Goal: Task Accomplishment & Management: Manage account settings

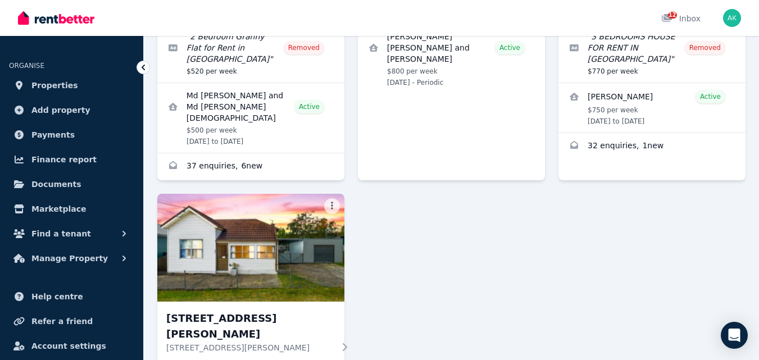
scroll to position [279, 0]
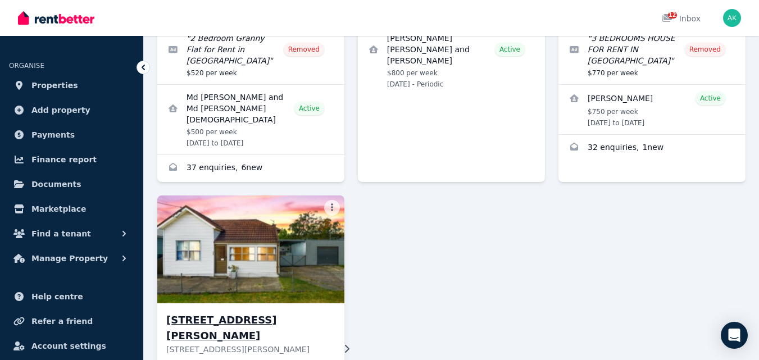
click at [275, 313] on h3 "[STREET_ADDRESS][PERSON_NAME]" at bounding box center [250, 328] width 168 height 31
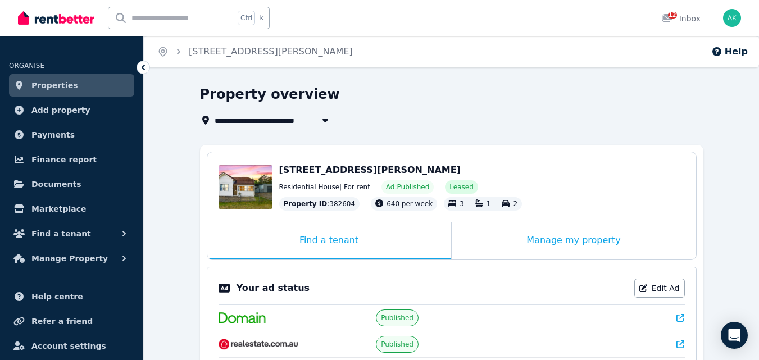
click at [578, 237] on div "Manage my property" at bounding box center [574, 241] width 245 height 37
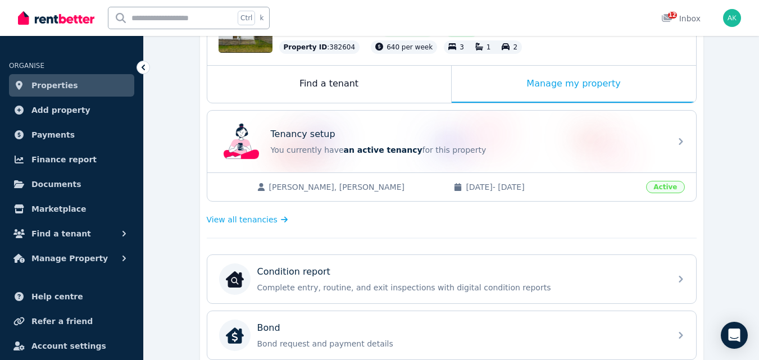
scroll to position [159, 0]
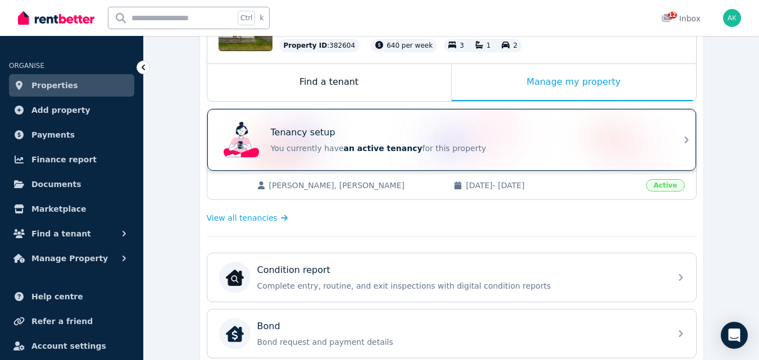
click at [301, 140] on div "Tenancy setup You currently have an active tenancy for this property" at bounding box center [468, 140] width 394 height 28
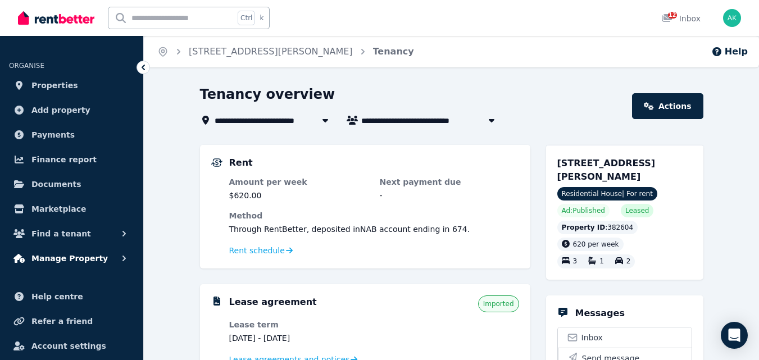
click at [56, 256] on span "Manage Property" at bounding box center [69, 258] width 76 height 13
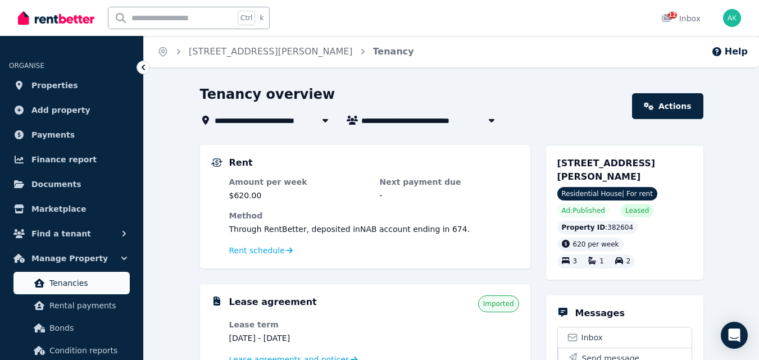
click at [75, 281] on span "Tenancies" at bounding box center [87, 283] width 76 height 13
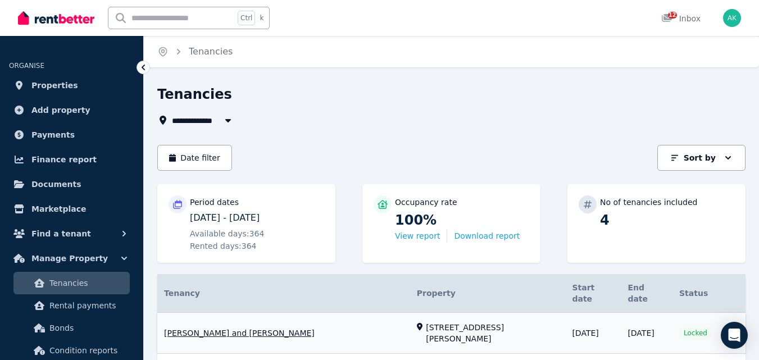
click at [237, 316] on link "View property details" at bounding box center [451, 333] width 589 height 41
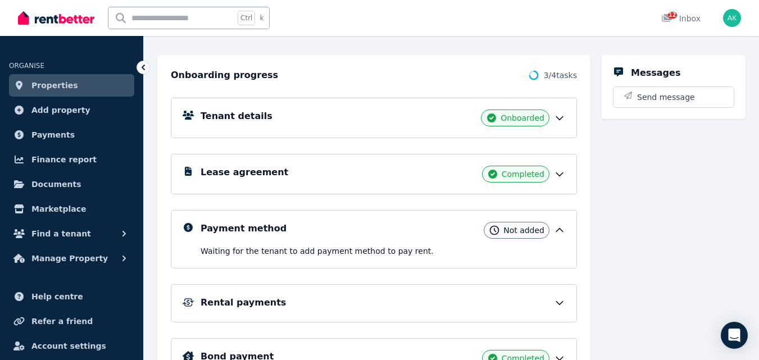
scroll to position [111, 0]
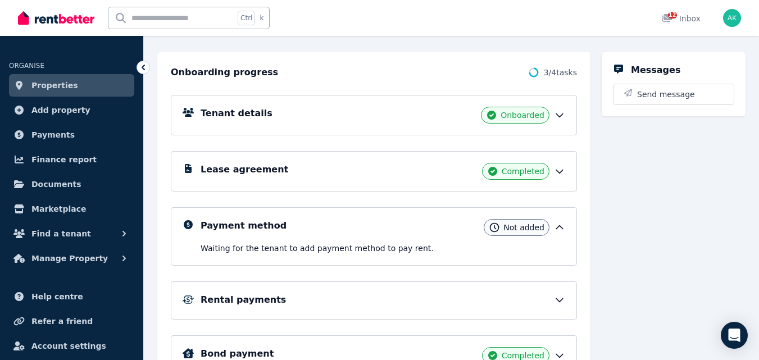
click at [558, 223] on icon at bounding box center [559, 227] width 11 height 11
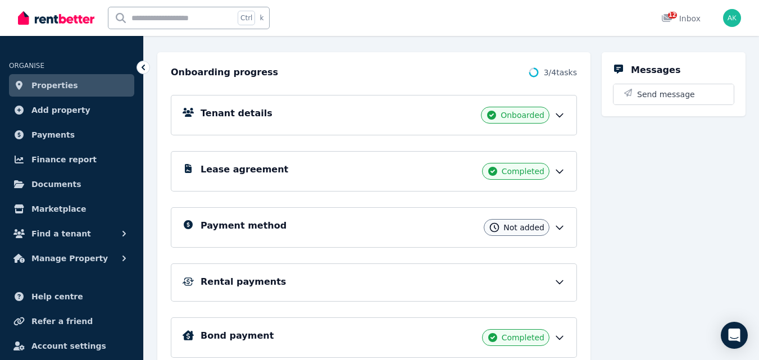
click at [512, 226] on span "Not added" at bounding box center [524, 227] width 41 height 11
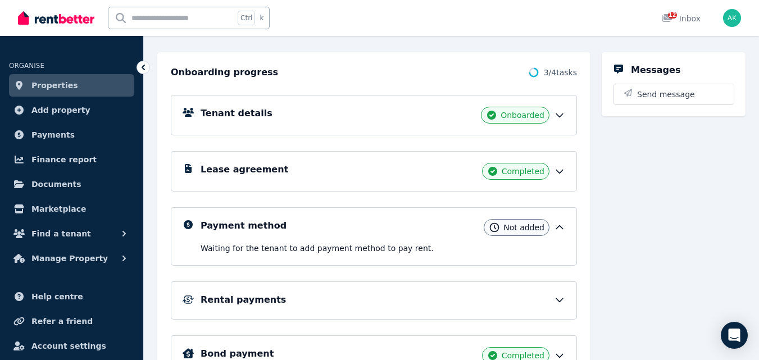
click at [512, 226] on span "Not added" at bounding box center [524, 227] width 41 height 11
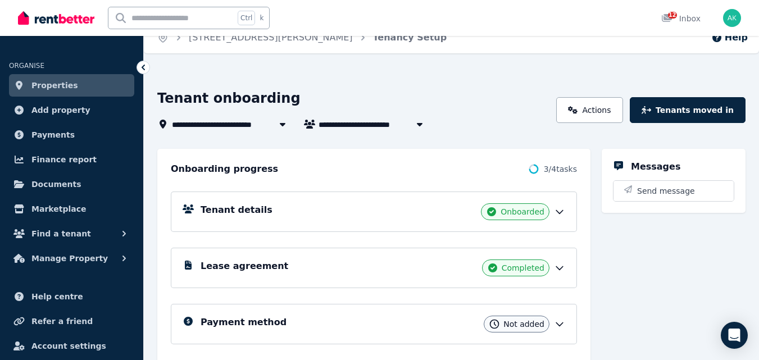
scroll to position [0, 0]
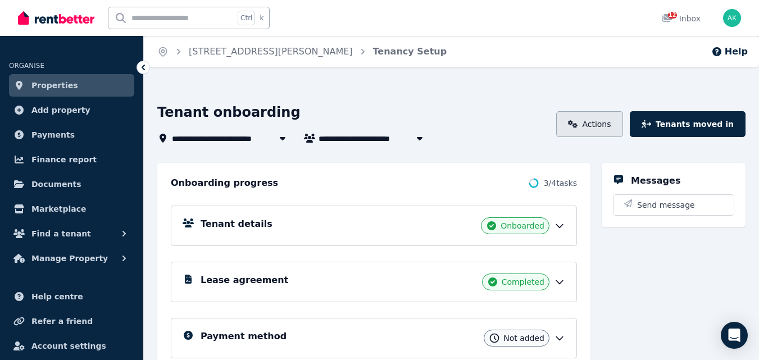
click at [608, 125] on link "Actions" at bounding box center [590, 124] width 67 height 26
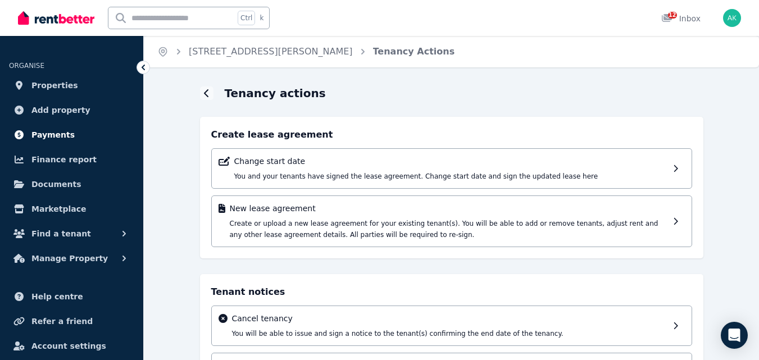
click at [58, 133] on span "Payments" at bounding box center [52, 134] width 43 height 13
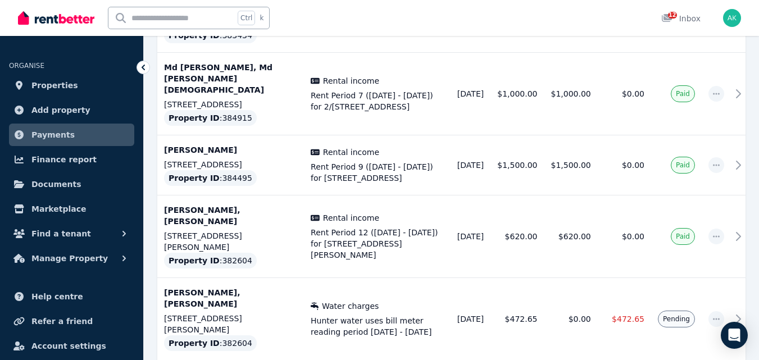
scroll to position [465, 0]
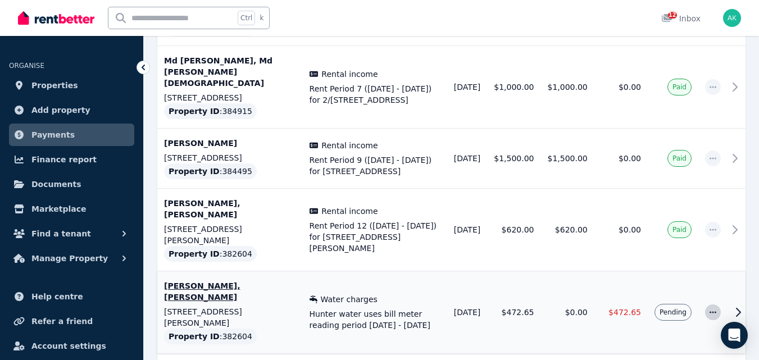
click at [709, 309] on icon "button" at bounding box center [713, 313] width 9 height 8
click at [663, 336] on span "Resend tenant bill" at bounding box center [676, 342] width 72 height 13
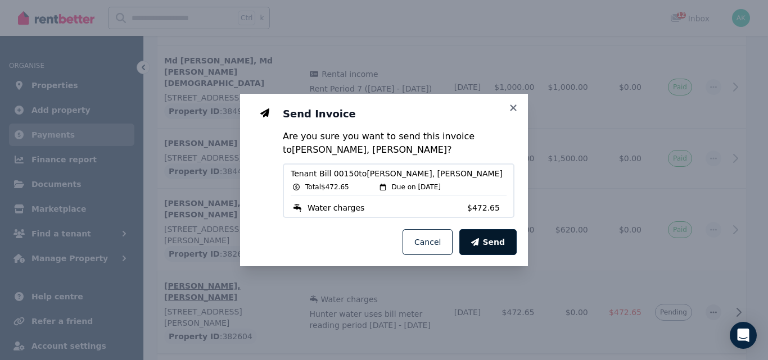
click at [499, 245] on span "Send" at bounding box center [493, 242] width 22 height 11
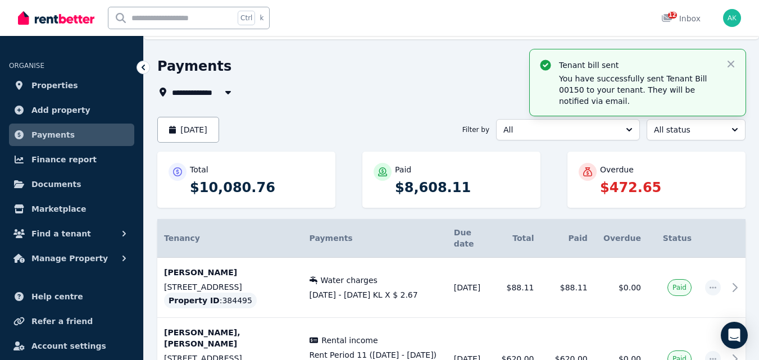
scroll to position [20, 0]
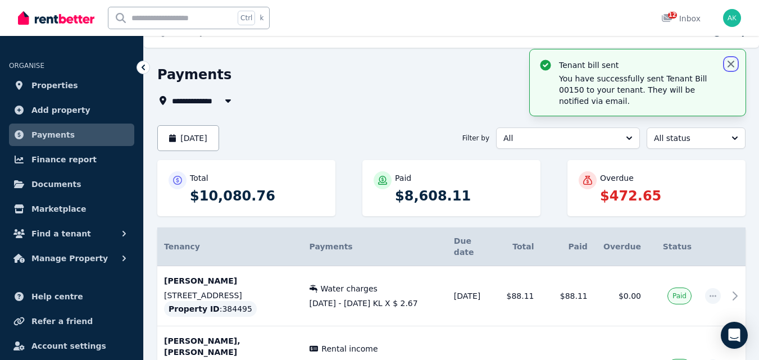
click at [732, 61] on icon "button" at bounding box center [731, 63] width 11 height 11
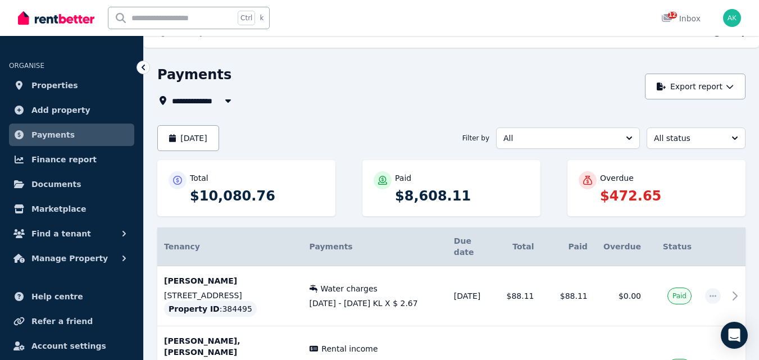
scroll to position [0, 0]
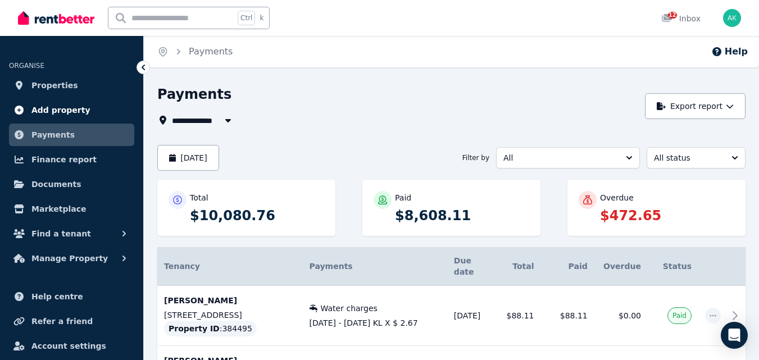
click at [70, 108] on span "Add property" at bounding box center [60, 109] width 59 height 13
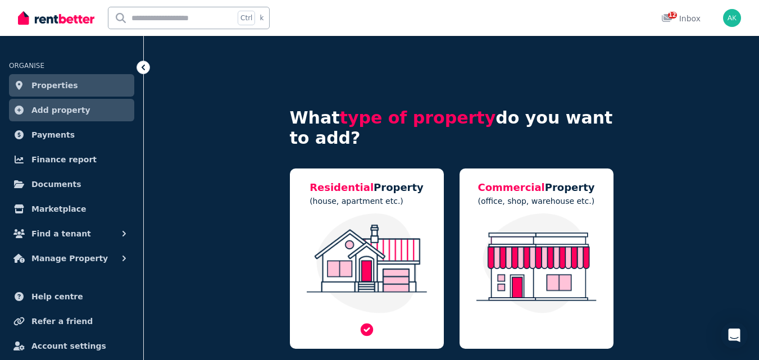
click at [356, 245] on img at bounding box center [367, 264] width 132 height 100
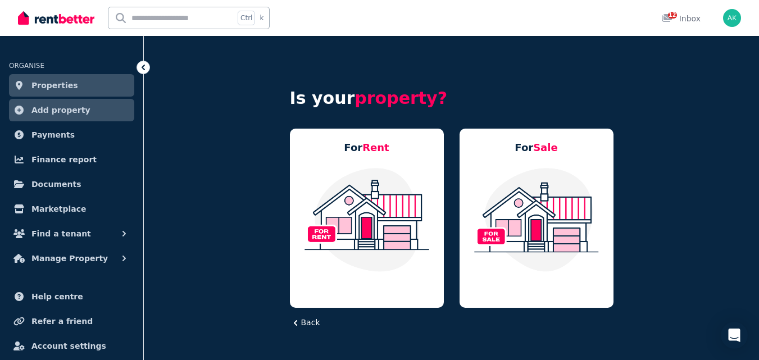
scroll to position [37, 0]
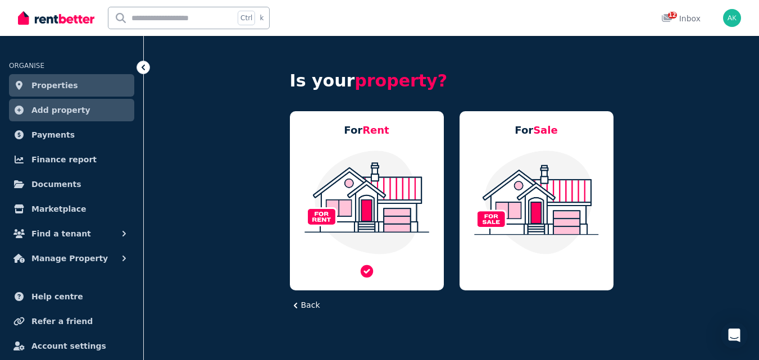
click at [389, 230] on img at bounding box center [367, 203] width 132 height 106
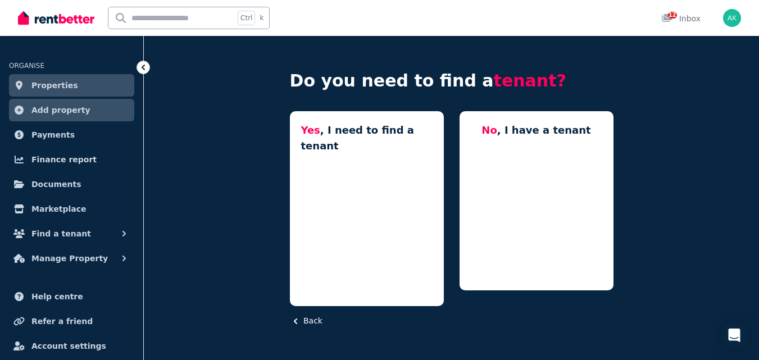
scroll to position [24, 0]
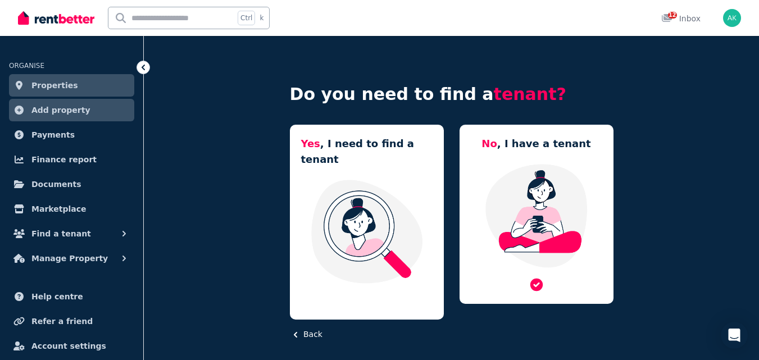
click at [527, 218] on img at bounding box center [537, 216] width 132 height 106
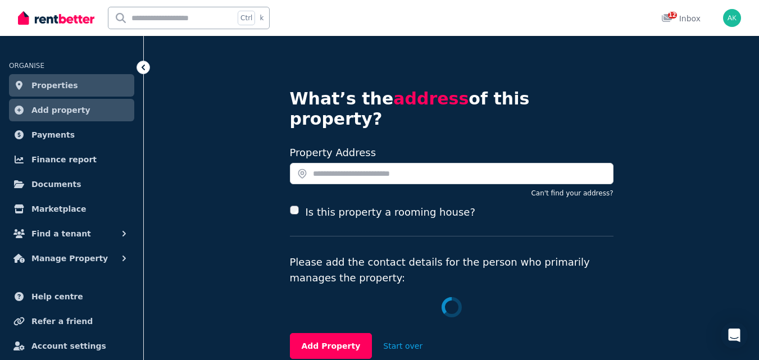
scroll to position [37, 0]
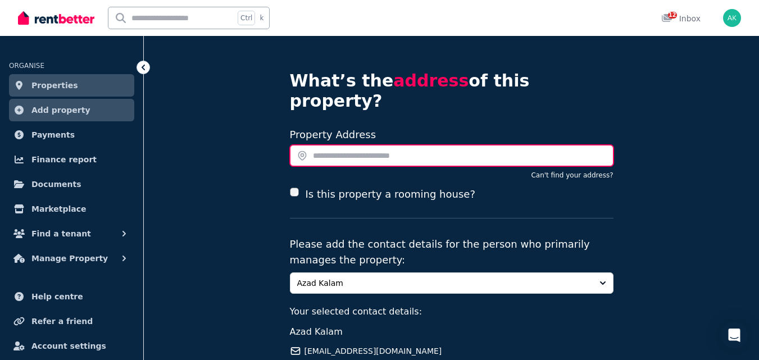
click at [467, 145] on input "text" at bounding box center [452, 155] width 324 height 21
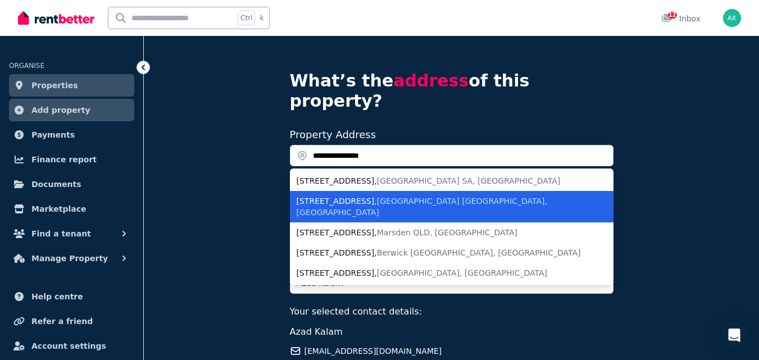
click at [415, 197] on span "[GEOGRAPHIC_DATA] [GEOGRAPHIC_DATA], [GEOGRAPHIC_DATA]" at bounding box center [422, 207] width 251 height 20
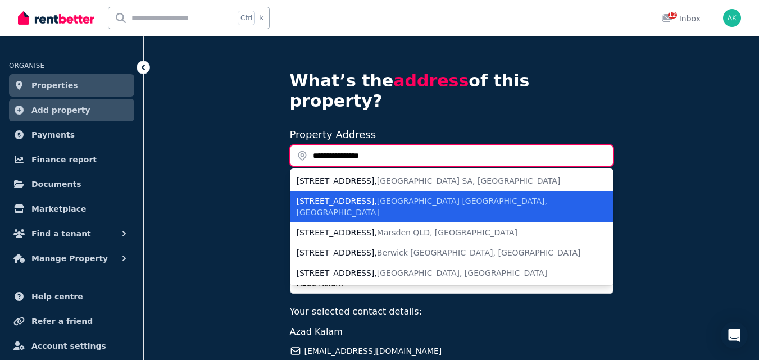
type input "**********"
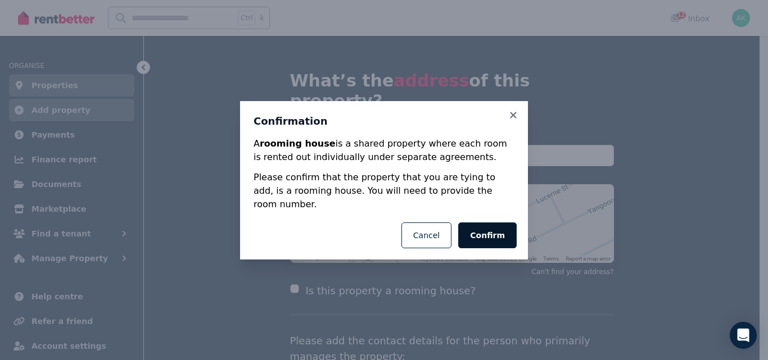
click at [498, 224] on button "Confirm" at bounding box center [487, 236] width 58 height 26
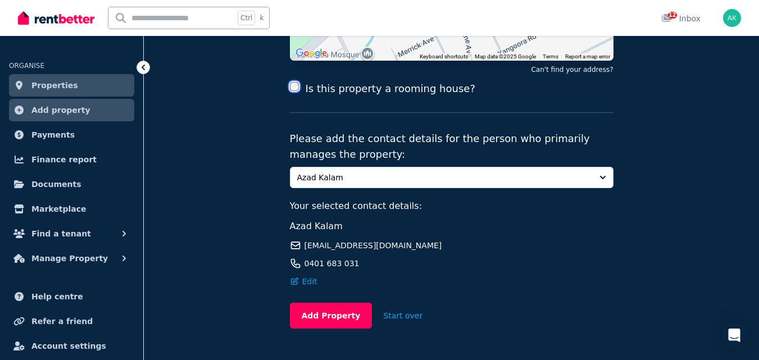
scroll to position [251, 0]
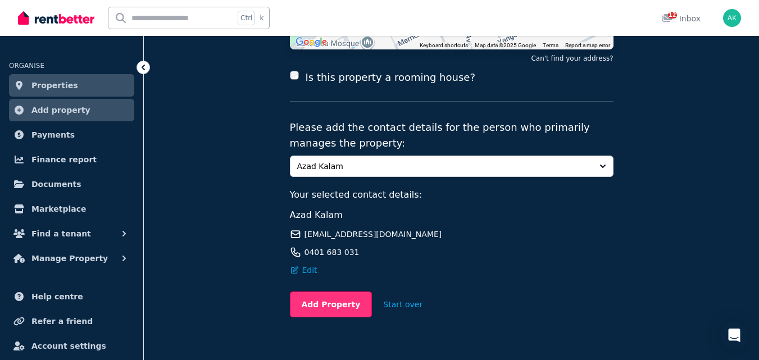
click at [327, 292] on button "Add Property" at bounding box center [331, 305] width 83 height 26
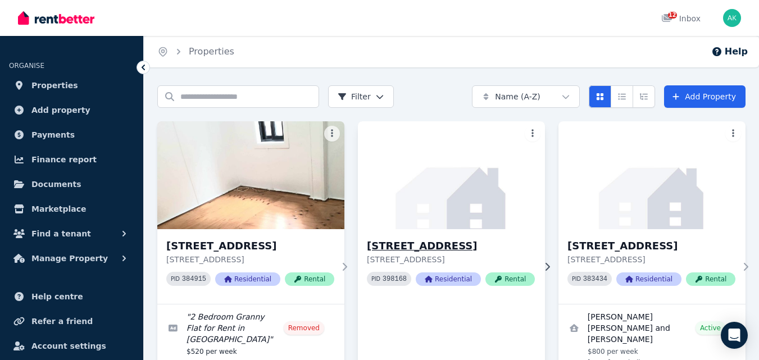
click at [403, 248] on h3 "[STREET_ADDRESS]" at bounding box center [451, 246] width 168 height 16
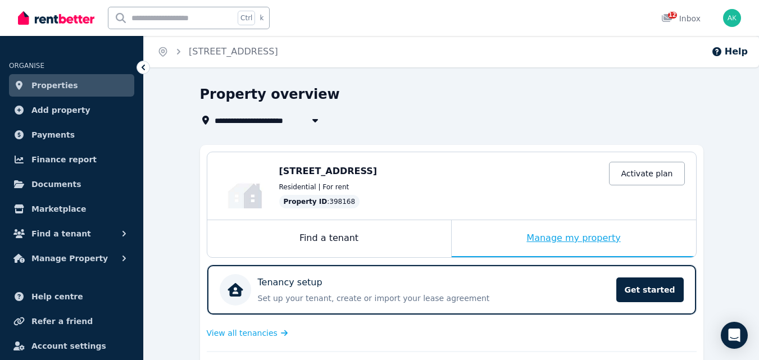
click at [564, 237] on div "Manage my property" at bounding box center [574, 238] width 245 height 37
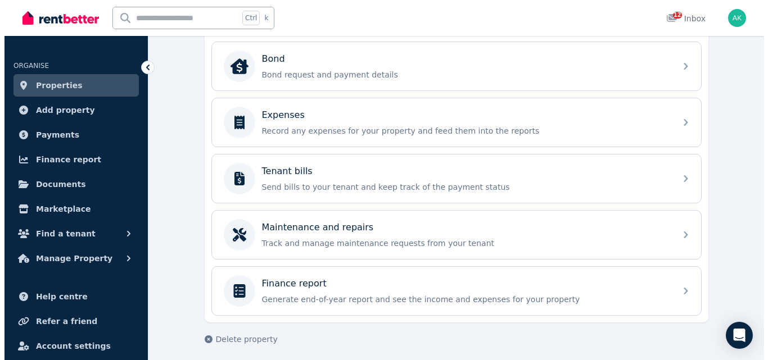
scroll to position [388, 0]
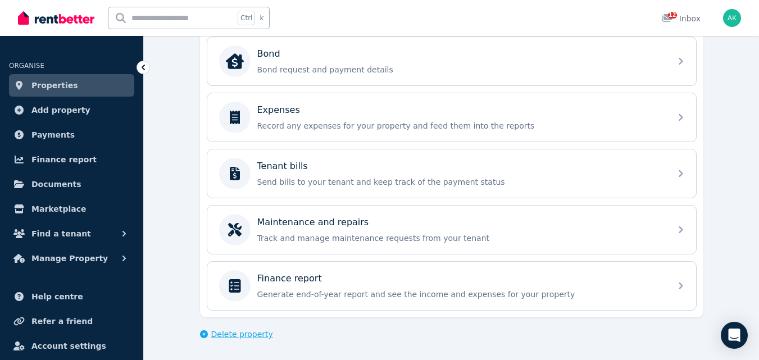
click at [212, 333] on span "Delete property" at bounding box center [242, 334] width 62 height 11
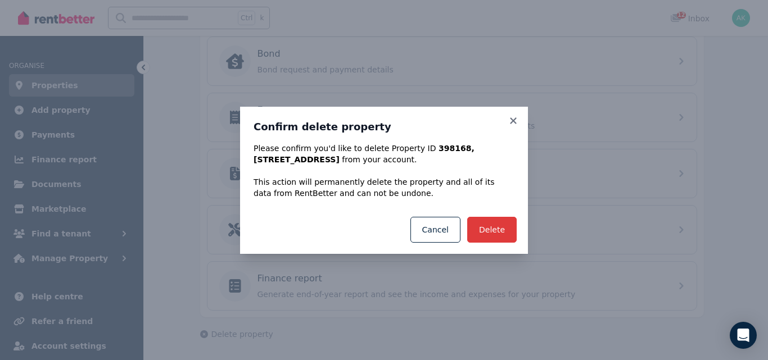
click at [500, 230] on button "Delete" at bounding box center [491, 230] width 49 height 26
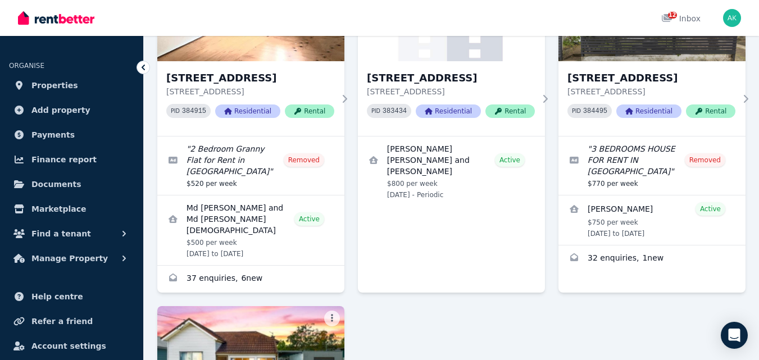
scroll to position [106, 0]
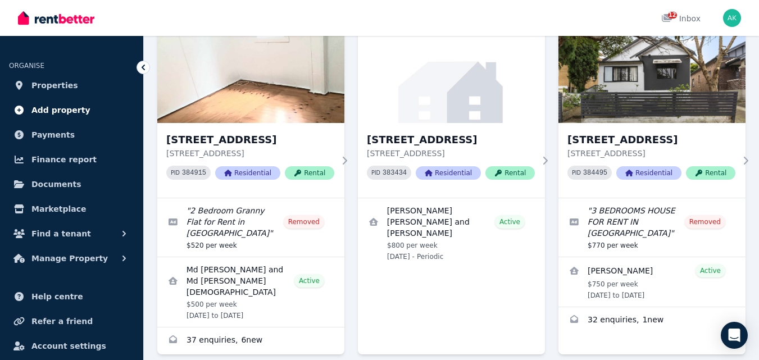
click at [71, 107] on span "Add property" at bounding box center [60, 109] width 59 height 13
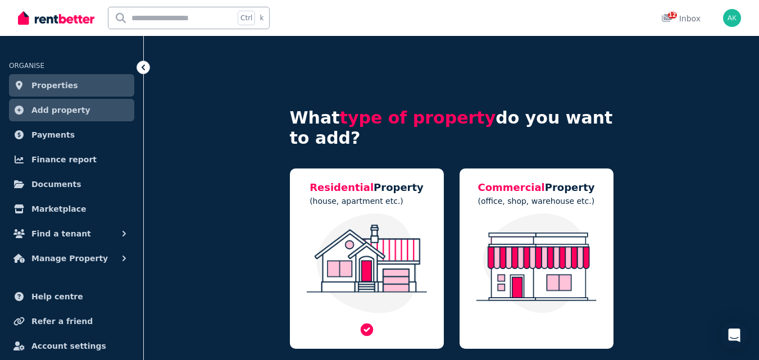
click at [384, 220] on img at bounding box center [367, 264] width 132 height 100
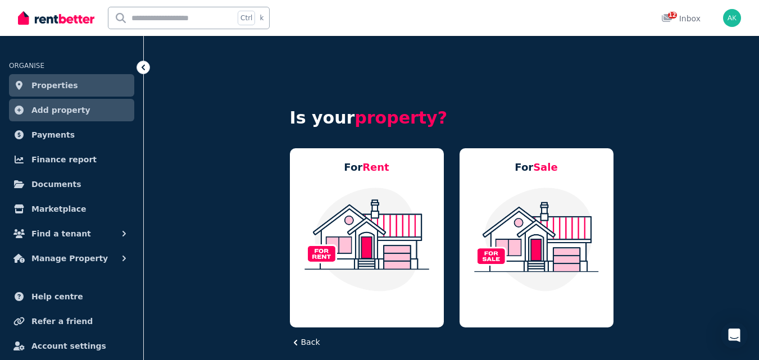
click at [384, 220] on img at bounding box center [367, 240] width 132 height 106
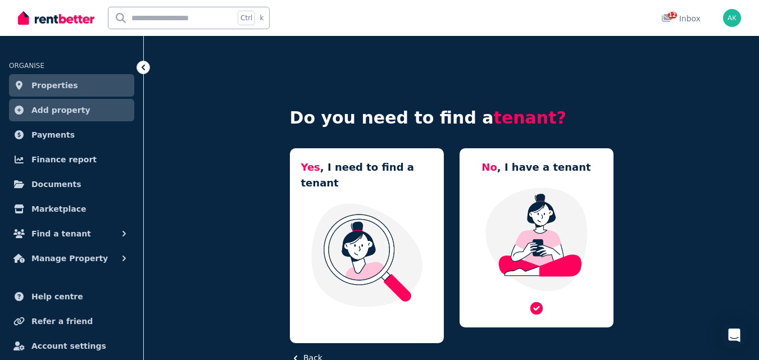
click at [520, 189] on img at bounding box center [537, 240] width 132 height 106
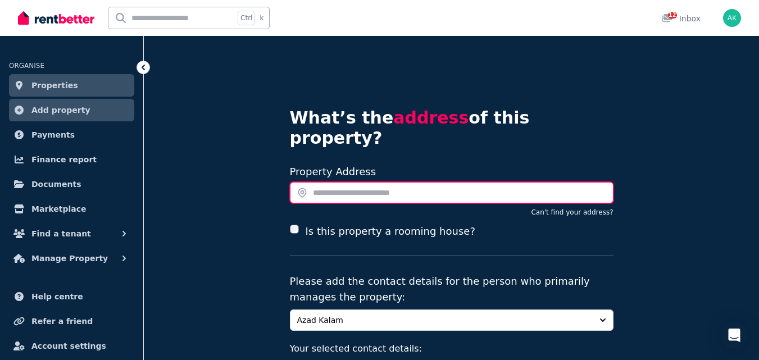
click at [437, 182] on input "text" at bounding box center [452, 192] width 324 height 21
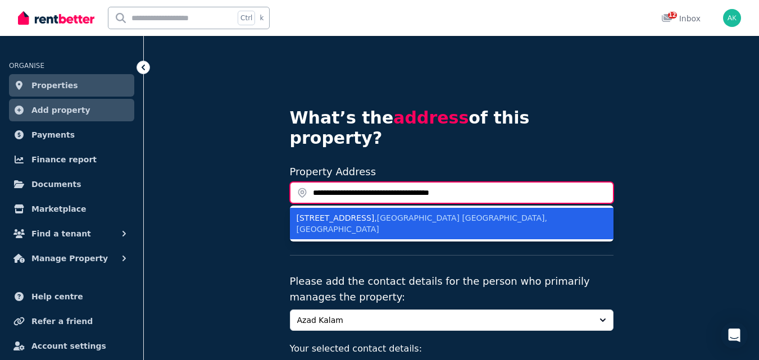
type input "**********"
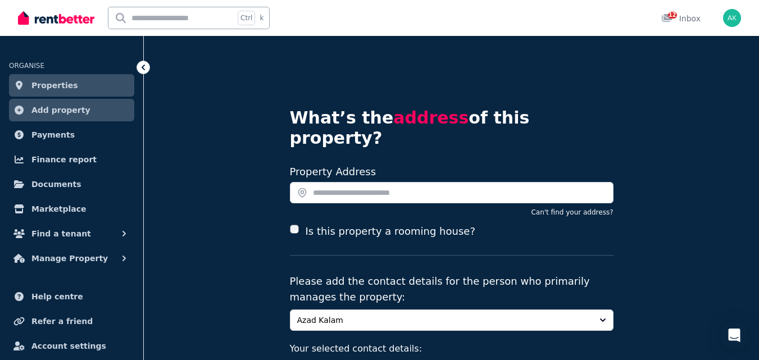
click at [645, 205] on div "What’s the address of this property? Search your address Property Address Can't…" at bounding box center [452, 285] width 616 height 499
click at [578, 208] on button "Can't find your address?" at bounding box center [572, 212] width 82 height 9
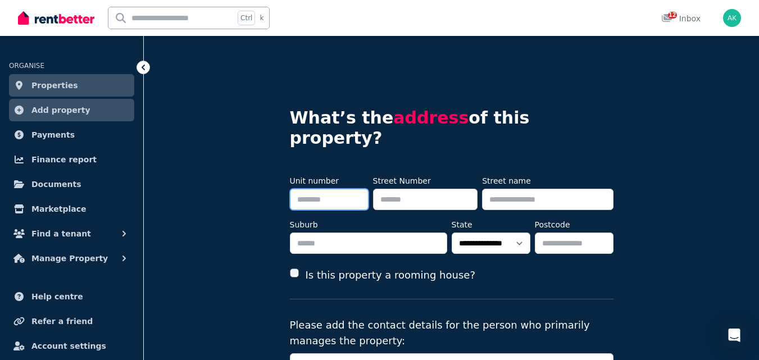
click at [338, 189] on input "Unit number" at bounding box center [329, 199] width 79 height 21
type input "***"
click at [405, 189] on input "Street Number" at bounding box center [425, 199] width 105 height 21
type input "**********"
click at [526, 189] on input "Street name" at bounding box center [547, 199] width 131 height 21
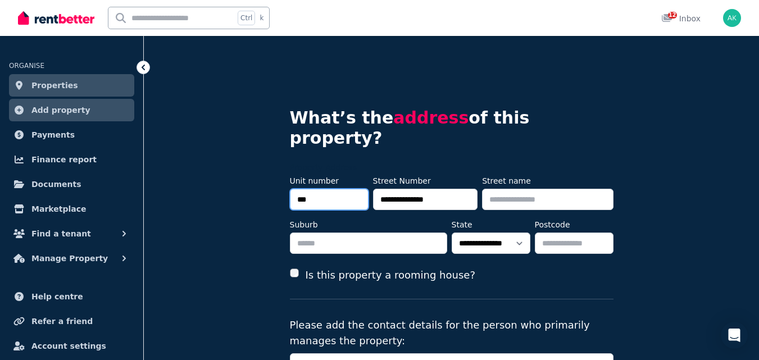
click at [322, 189] on input "***" at bounding box center [329, 199] width 79 height 21
type input "*"
click at [408, 189] on input "**********" at bounding box center [425, 199] width 105 height 21
click at [450, 189] on input "**********" at bounding box center [425, 199] width 105 height 21
type input "*"
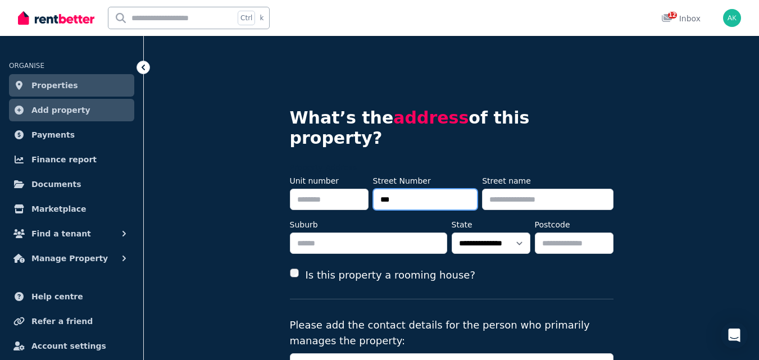
type input "***"
click at [535, 189] on input "Street name" at bounding box center [547, 199] width 131 height 21
type input "**********"
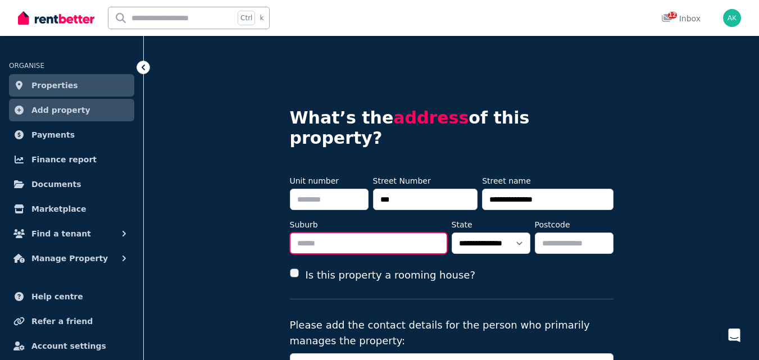
click at [400, 233] on input "Suburb" at bounding box center [368, 243] width 157 height 21
type input "*******"
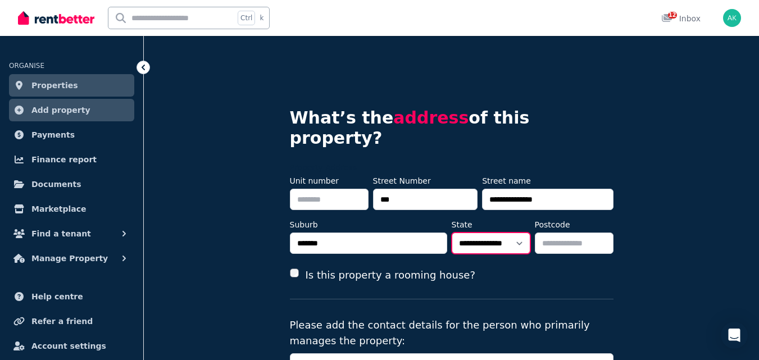
select select "***"
type input "****"
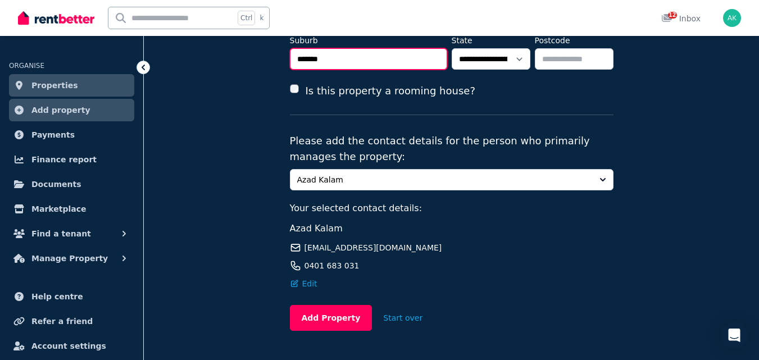
scroll to position [186, 0]
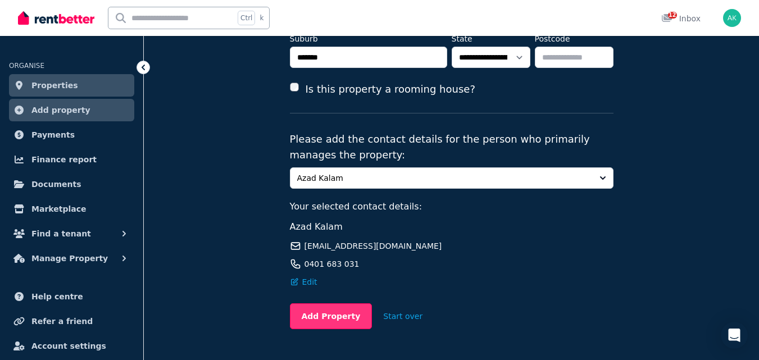
click at [328, 304] on button "Add Property" at bounding box center [331, 317] width 83 height 26
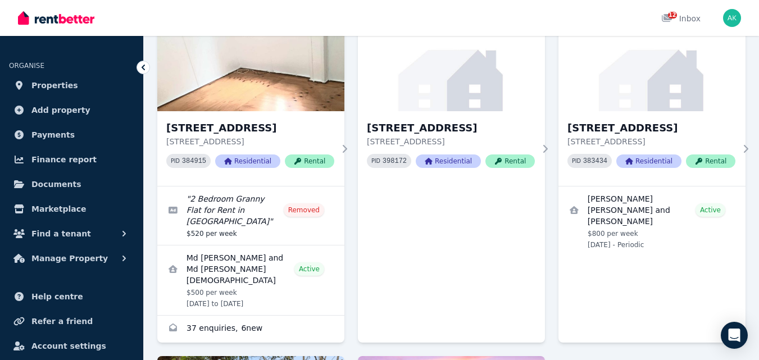
scroll to position [108, 0]
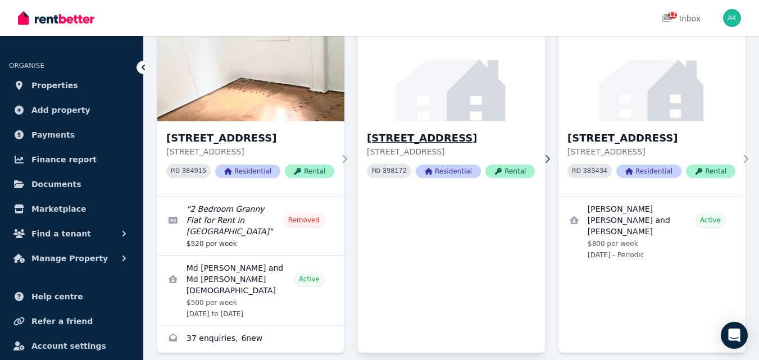
click at [415, 137] on h3 "18A Vivienne Avenue, Lakemba" at bounding box center [451, 138] width 168 height 16
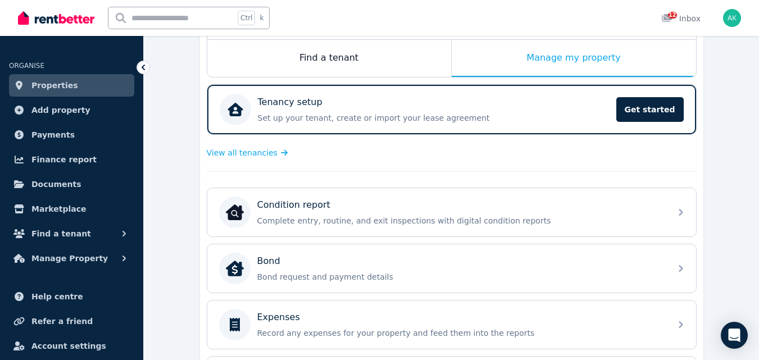
scroll to position [163, 0]
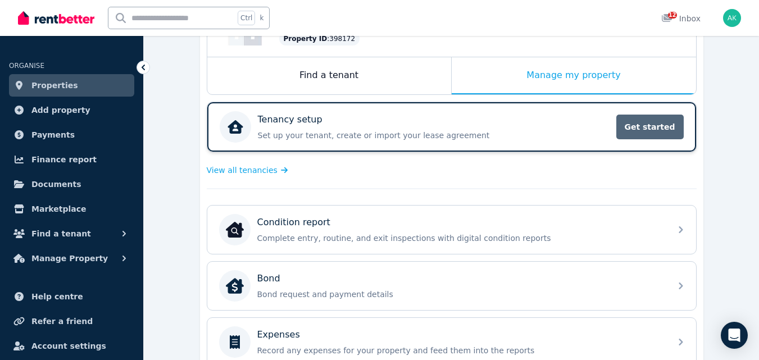
click at [639, 129] on span "Get started" at bounding box center [650, 127] width 67 height 25
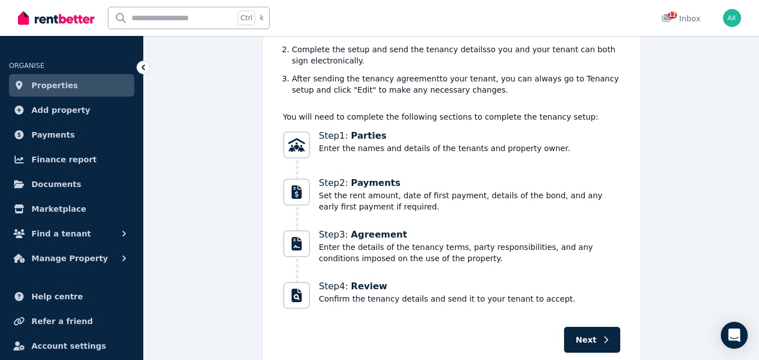
scroll to position [185, 0]
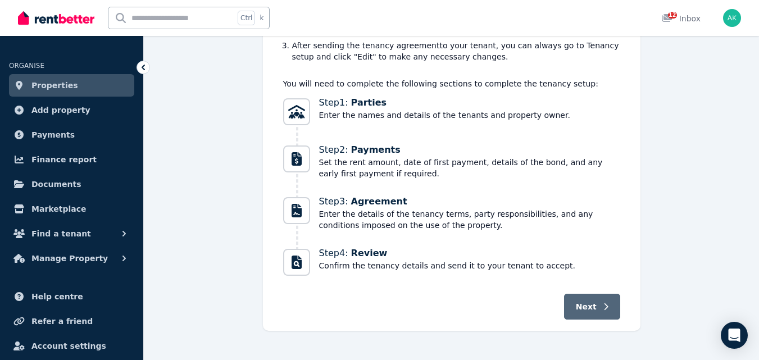
click at [598, 294] on button "Next" at bounding box center [592, 307] width 56 height 26
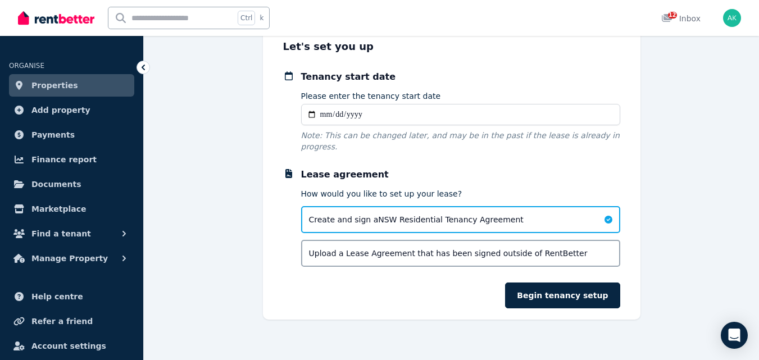
scroll to position [67, 0]
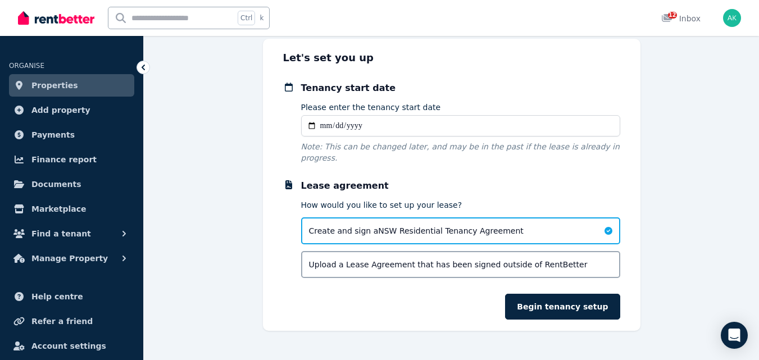
click at [327, 123] on input "Please enter the tenancy start date" at bounding box center [460, 125] width 319 height 21
click at [311, 126] on input "Please enter the tenancy start date" at bounding box center [460, 125] width 319 height 21
type input "**********"
